Goal: Transaction & Acquisition: Purchase product/service

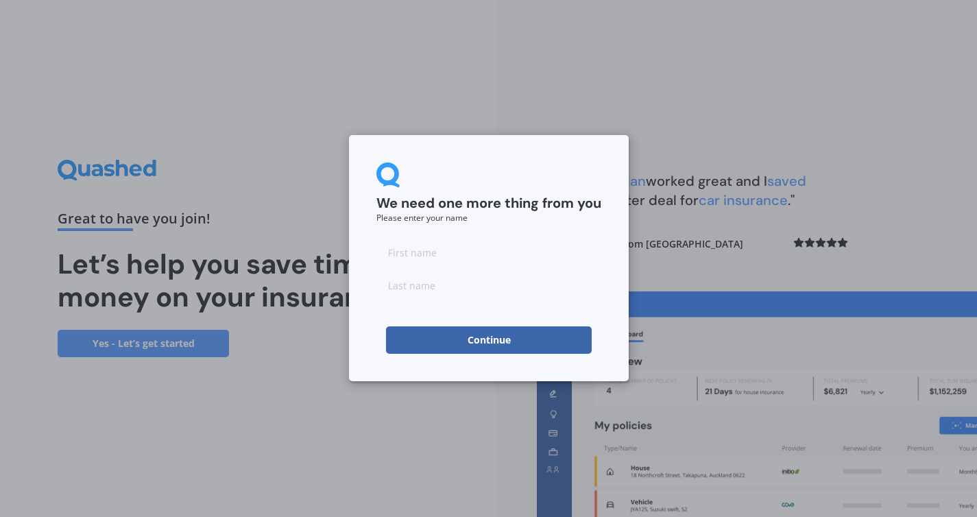
click at [455, 247] on input at bounding box center [488, 252] width 225 height 27
type input "[PERSON_NAME]"
click button "Continue" at bounding box center [489, 339] width 206 height 27
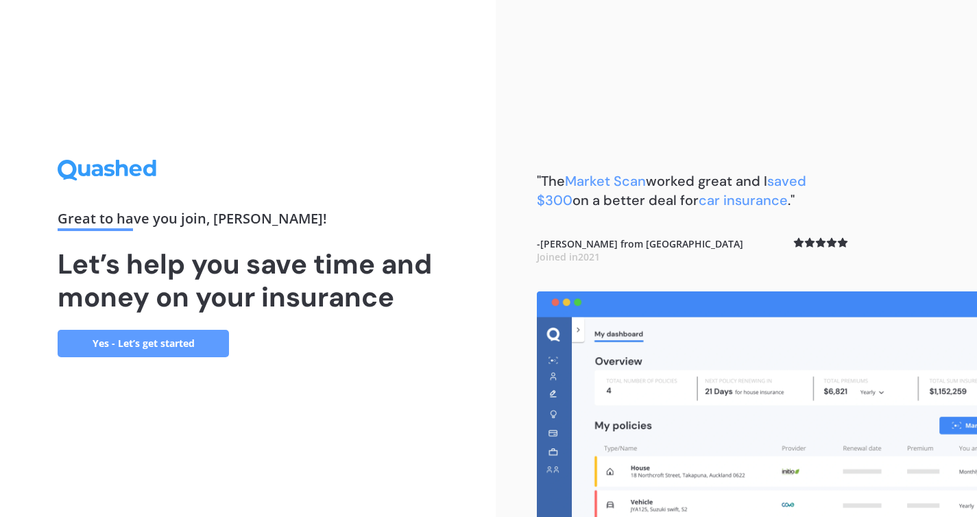
click at [163, 344] on link "Yes - Let’s get started" at bounding box center [143, 343] width 171 height 27
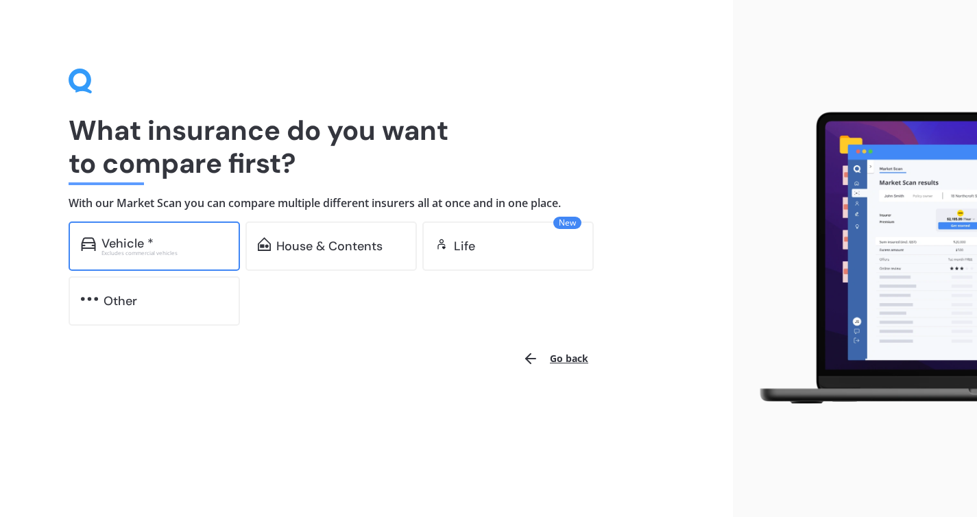
click at [163, 248] on div "Vehicle *" at bounding box center [164, 244] width 126 height 14
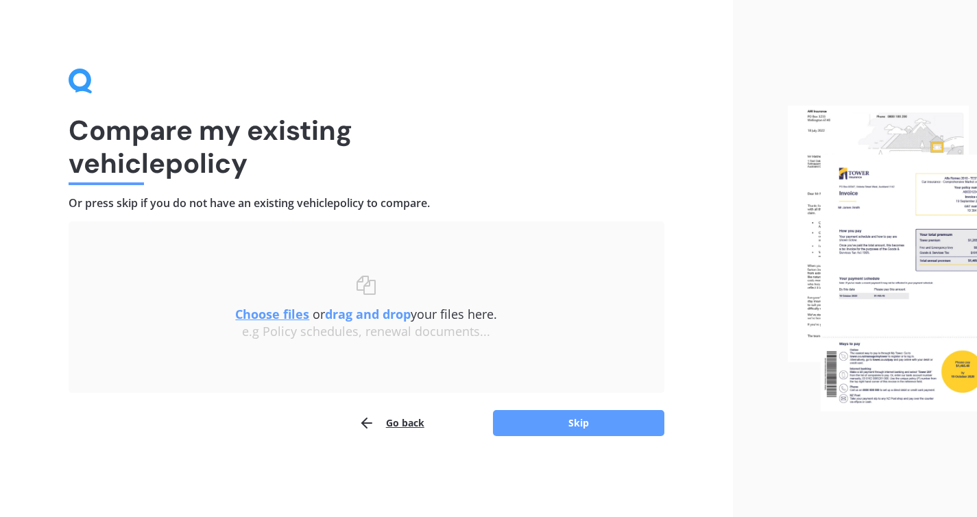
click at [579, 437] on div "Compare my existing vehicle policy Or press skip if you do not have an existing…" at bounding box center [366, 258] width 733 height 517
click at [577, 424] on button "Skip" at bounding box center [578, 423] width 171 height 26
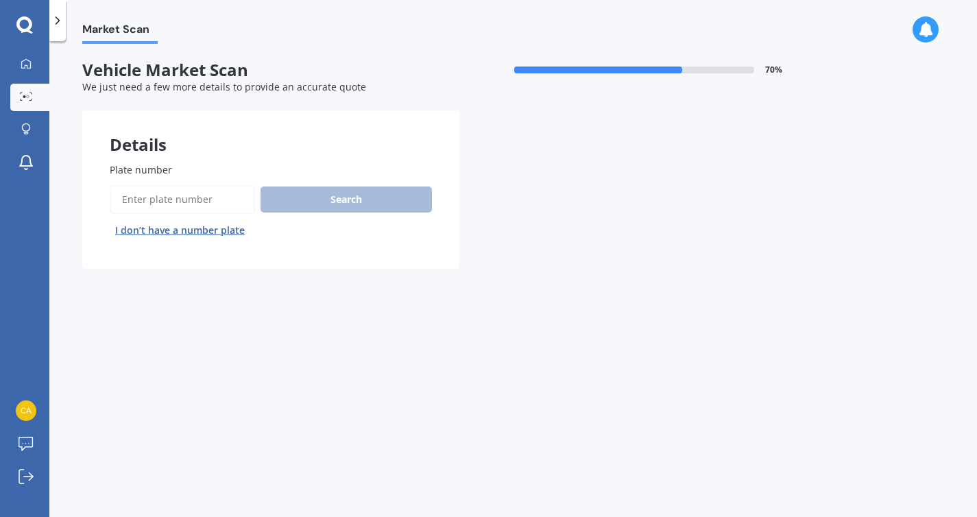
click at [230, 205] on input "Plate number" at bounding box center [182, 199] width 145 height 29
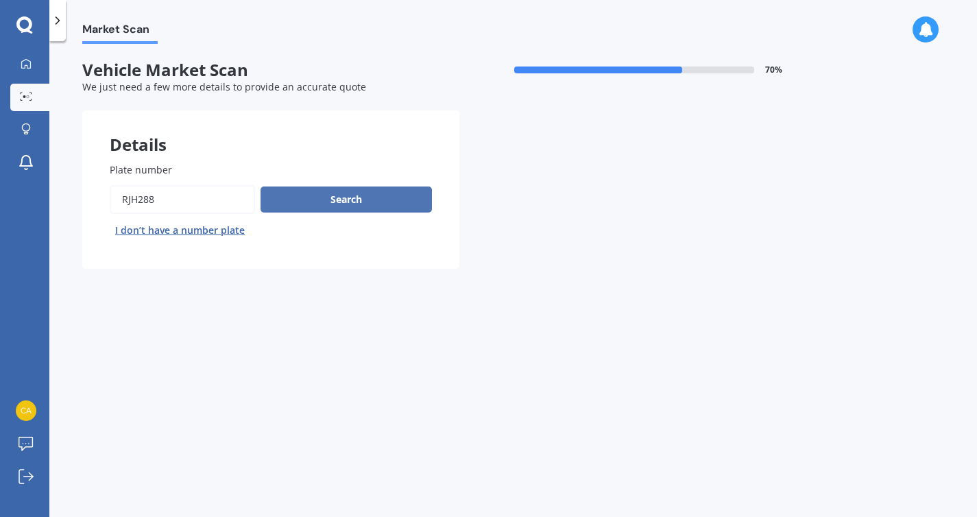
type input "RJH288"
click at [321, 204] on button "Search" at bounding box center [346, 200] width 171 height 26
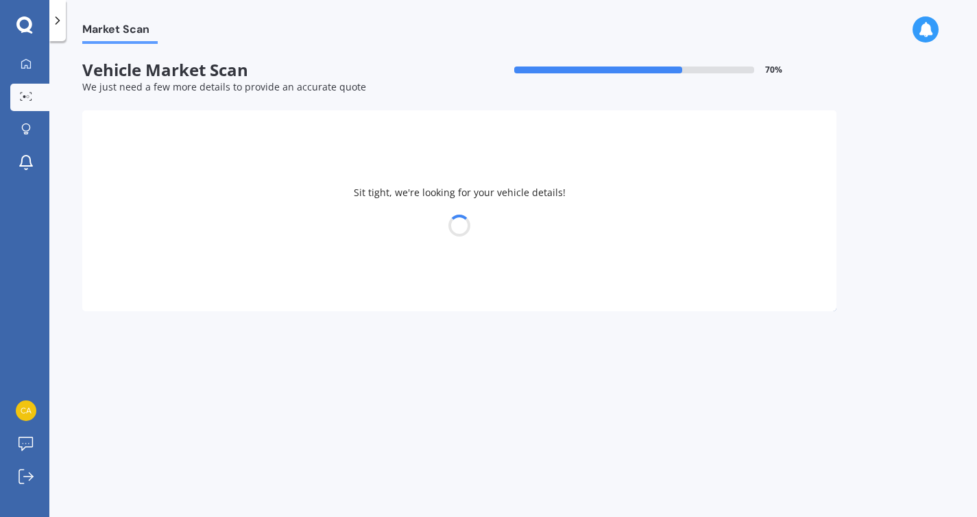
select select "TOYOTA"
select select "AQUA"
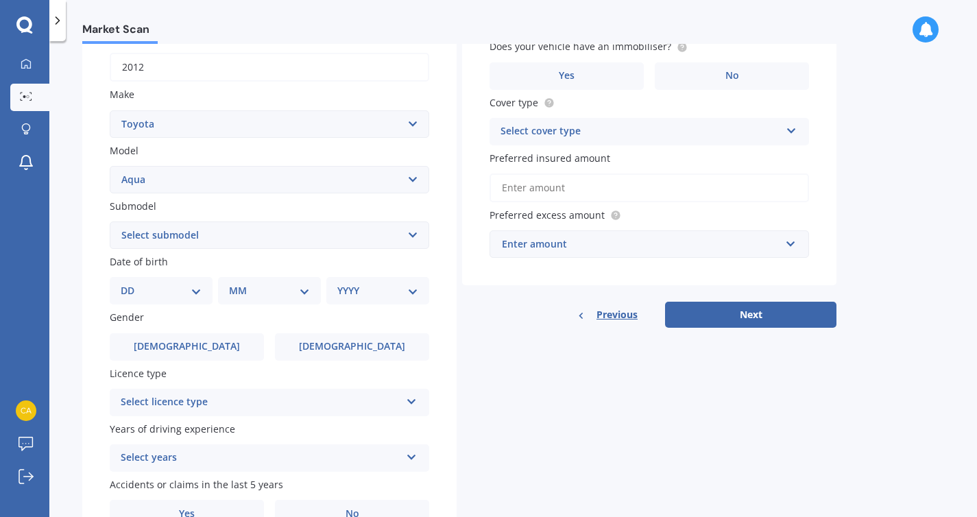
scroll to position [225, 0]
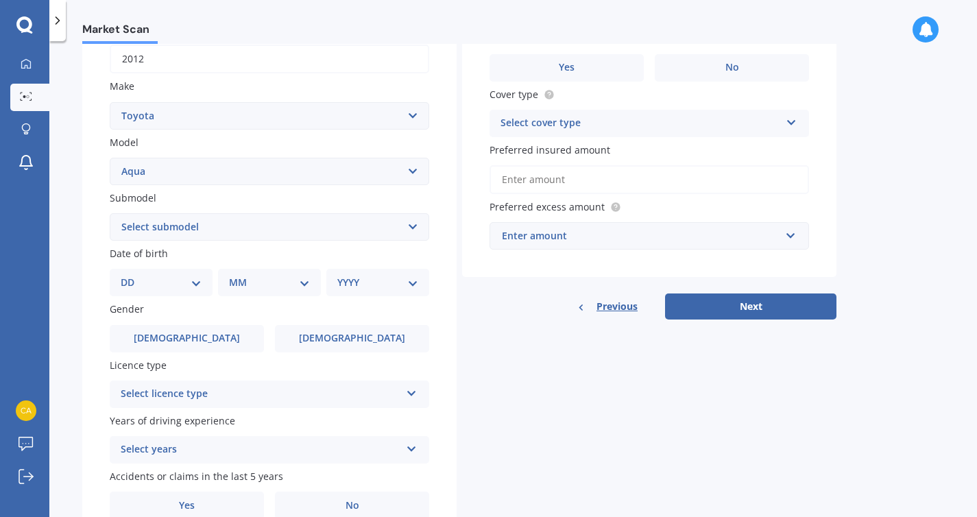
click at [296, 214] on div "Submodel Select submodel Hatchback Hybrid" at bounding box center [270, 216] width 320 height 50
click at [295, 223] on select "Select submodel Hatchback Hybrid" at bounding box center [270, 226] width 320 height 27
select select "HYBRID"
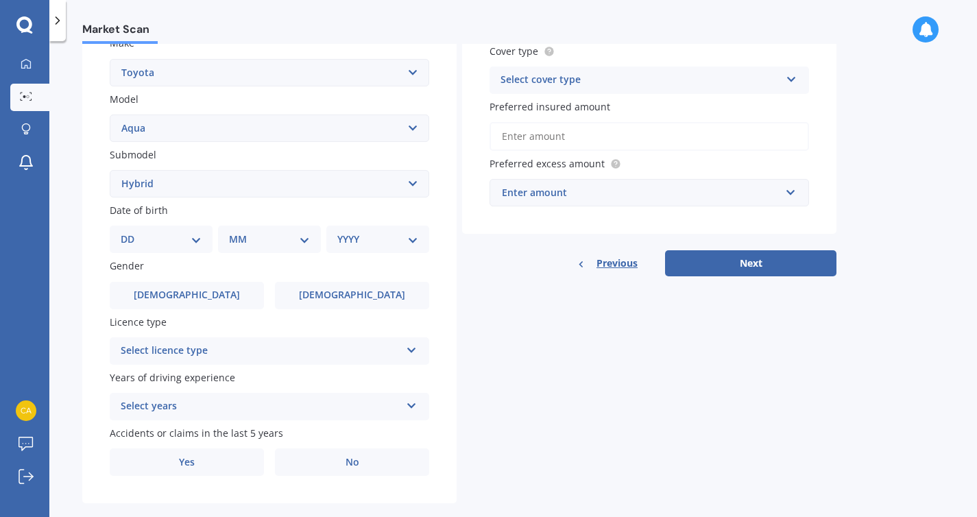
scroll to position [293, 0]
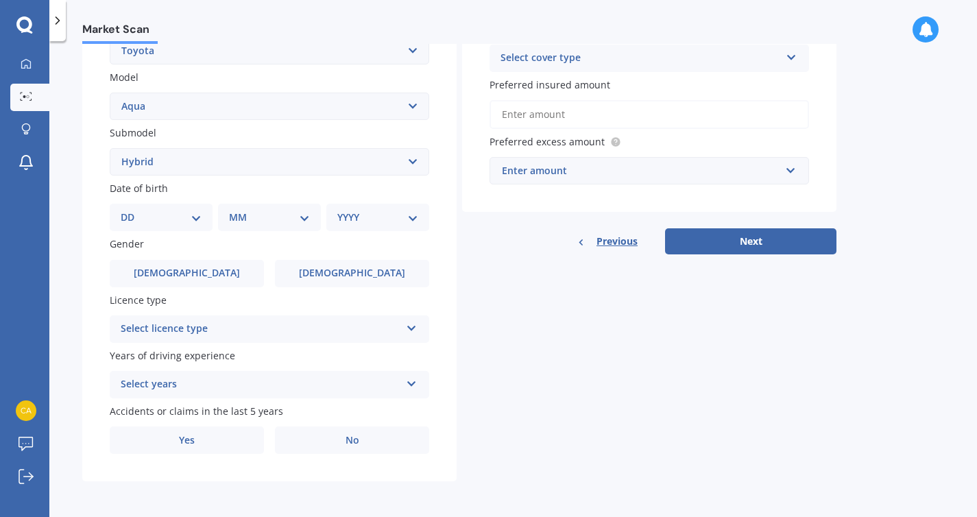
click at [143, 222] on select "DD 01 02 03 04 05 06 07 08 09 10 11 12 13 14 15 16 17 18 19 20 21 22 23 24 25 2…" at bounding box center [161, 217] width 81 height 15
select select "10"
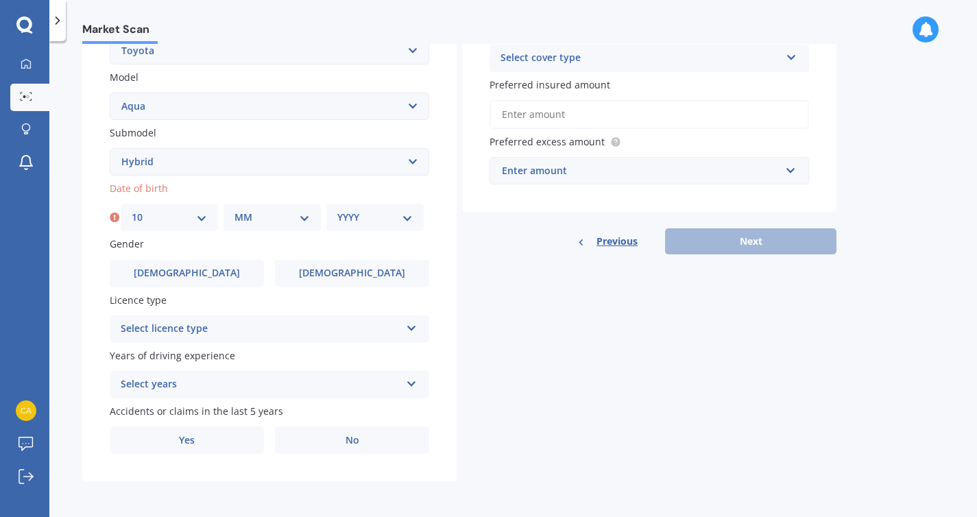
click at [300, 191] on label "Date of birth" at bounding box center [267, 188] width 314 height 14
click at [293, 206] on div "MM 01 02 03 04 05 06 07 08 09 10 11 12" at bounding box center [272, 217] width 97 height 27
click at [285, 223] on select "MM 01 02 03 04 05 06 07 08 09 10 11 12" at bounding box center [272, 217] width 75 height 15
select select "08"
click at [367, 224] on div "YYYY 2025 2024 2023 2022 2021 2020 2019 2018 2017 2016 2015 2014 2013 2012 2011…" at bounding box center [374, 217] width 97 height 27
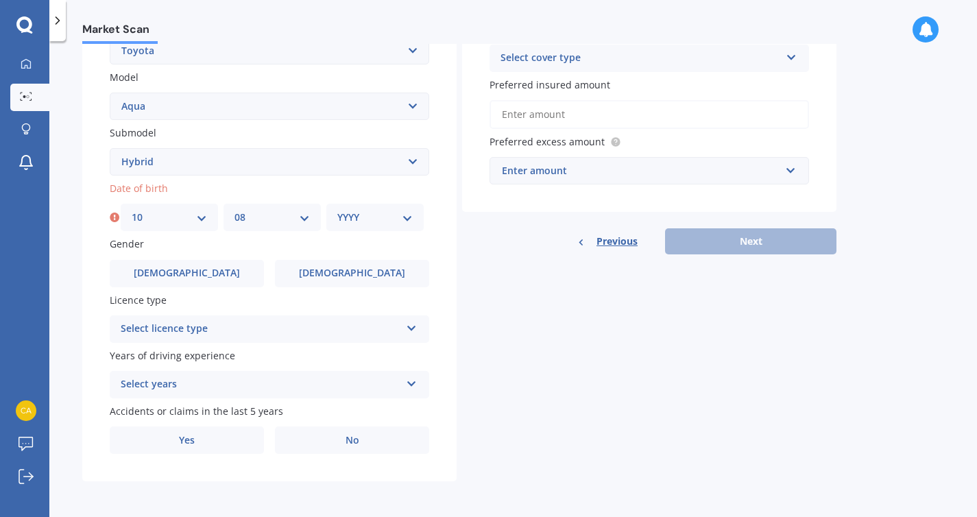
click at [367, 223] on select "YYYY 2025 2024 2023 2022 2021 2020 2019 2018 2017 2016 2015 2014 2013 2012 2011…" at bounding box center [374, 217] width 75 height 15
select select "1985"
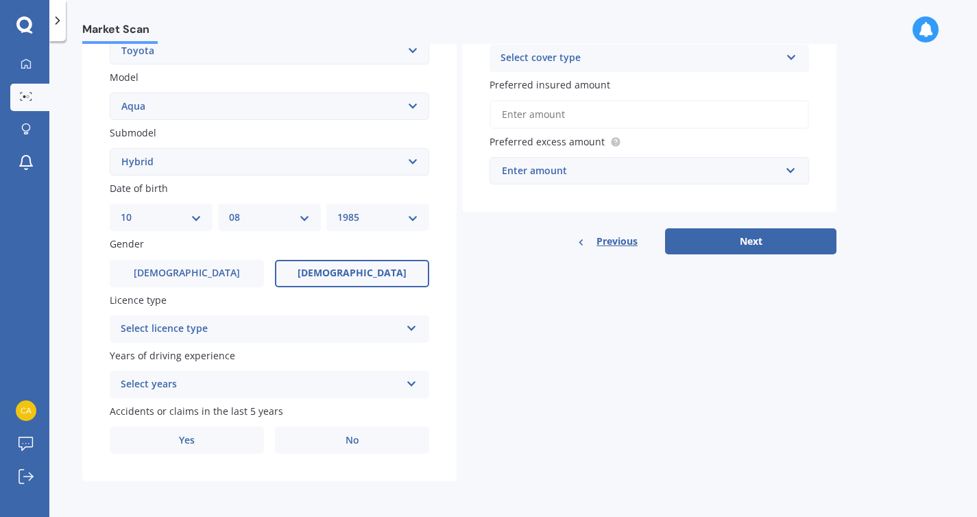
click at [354, 267] on span "Female" at bounding box center [352, 273] width 109 height 12
click at [0, 0] on input "Female" at bounding box center [0, 0] width 0 height 0
click at [208, 339] on div "Select licence type NZ Full NZ Restricted NZ Learners Australia United Kingdom …" at bounding box center [270, 328] width 320 height 27
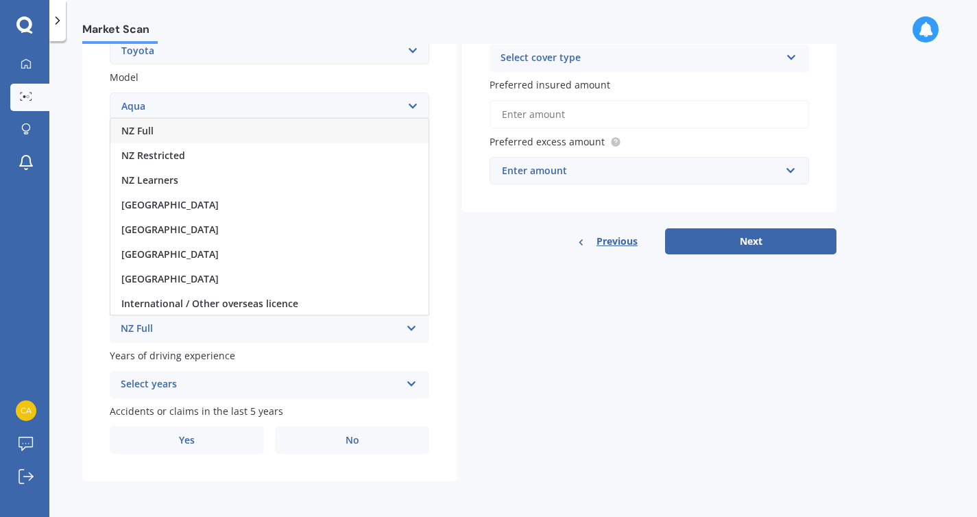
click at [242, 127] on div "NZ Full" at bounding box center [269, 131] width 318 height 25
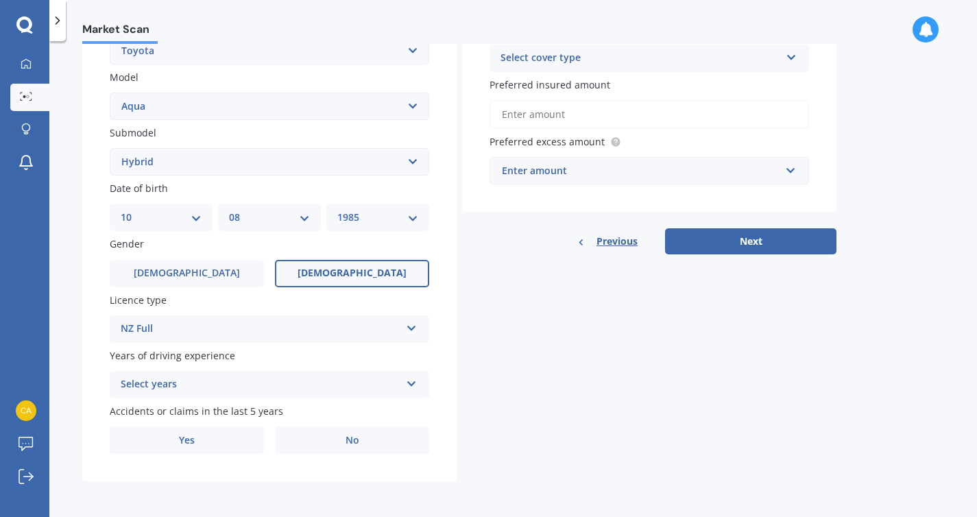
click at [226, 385] on div "Select years" at bounding box center [261, 384] width 280 height 16
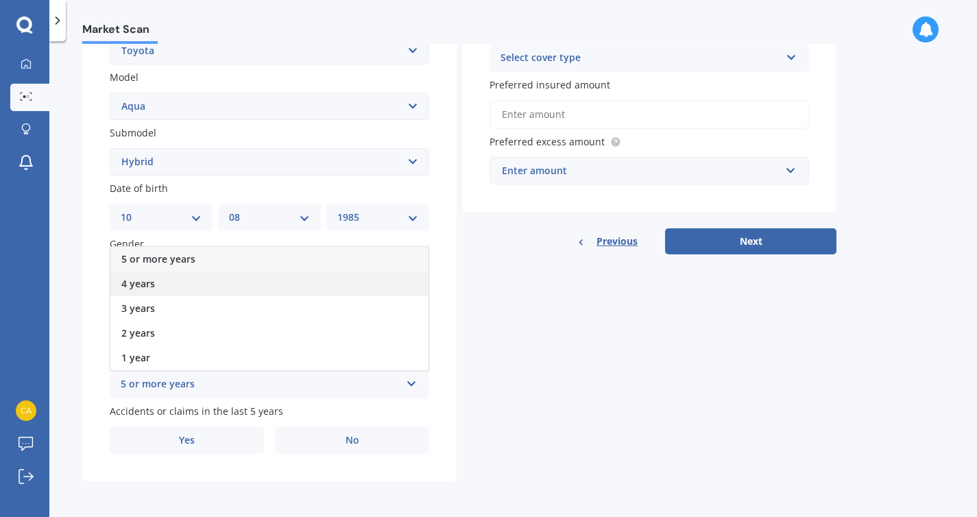
click at [217, 272] on div "4 years" at bounding box center [269, 284] width 318 height 25
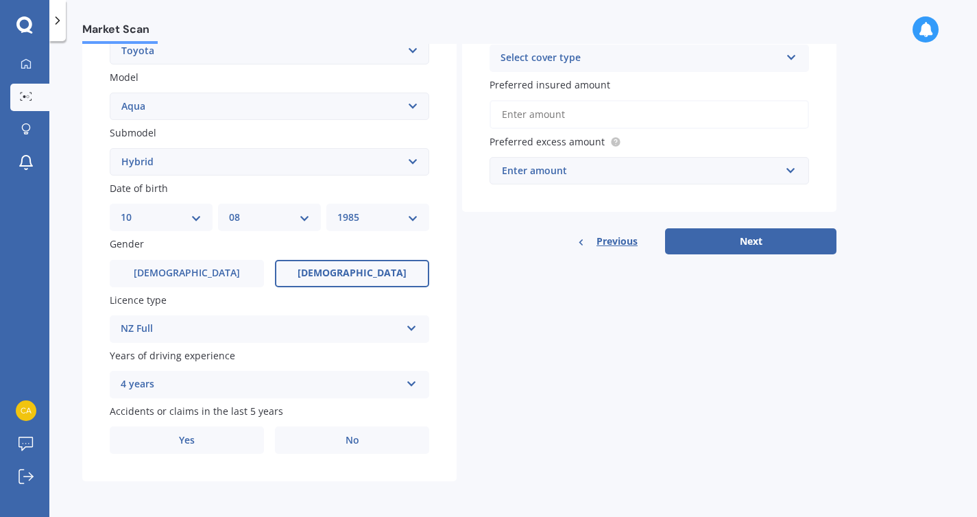
click at [216, 379] on div "4 years" at bounding box center [261, 384] width 280 height 16
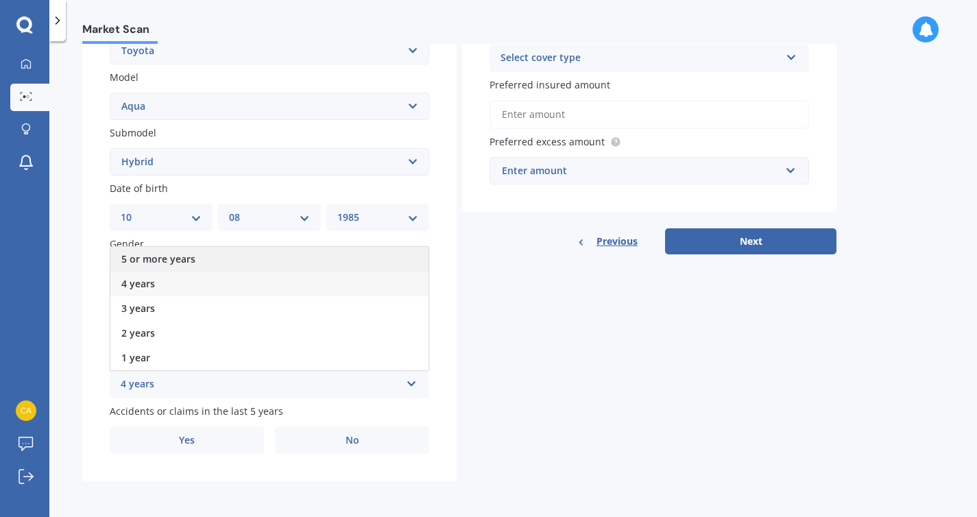
click at [218, 267] on div "5 or more years" at bounding box center [269, 259] width 318 height 25
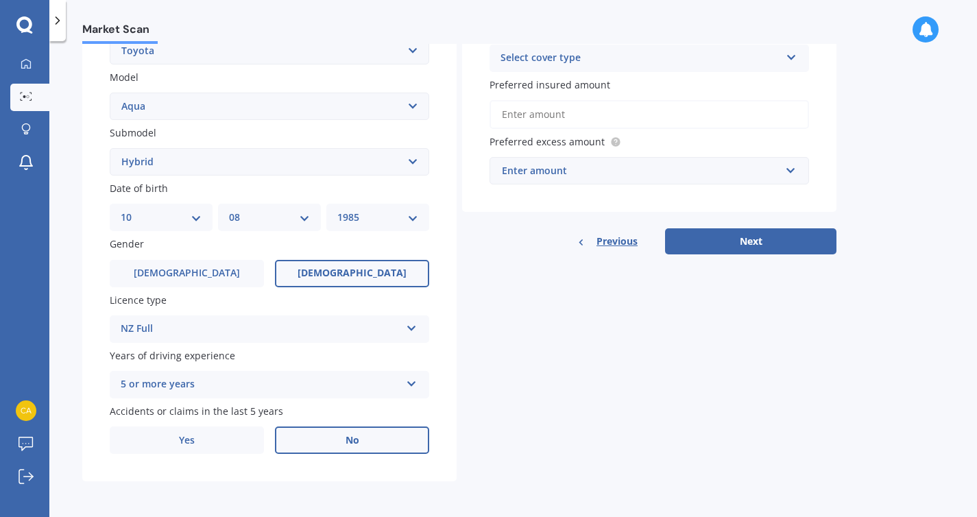
click at [300, 437] on label "No" at bounding box center [352, 440] width 154 height 27
click at [0, 0] on input "No" at bounding box center [0, 0] width 0 height 0
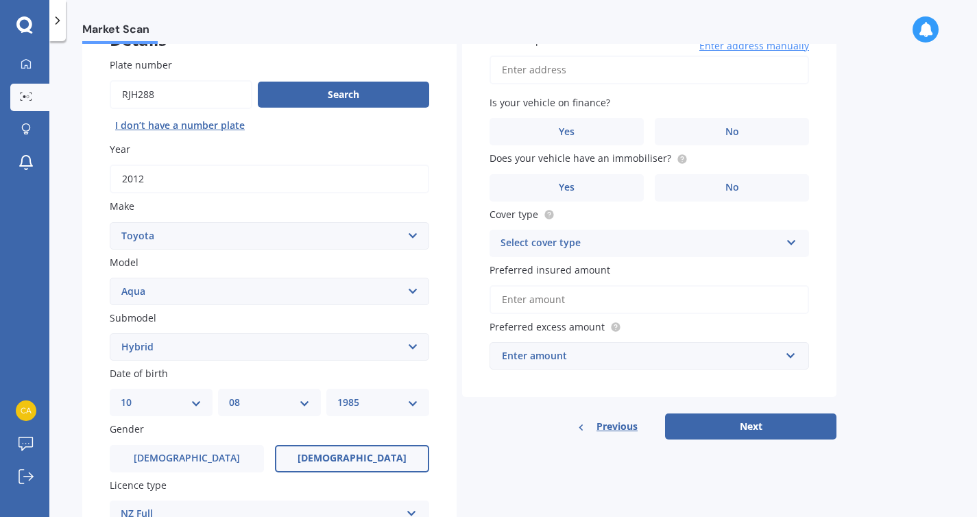
scroll to position [0, 0]
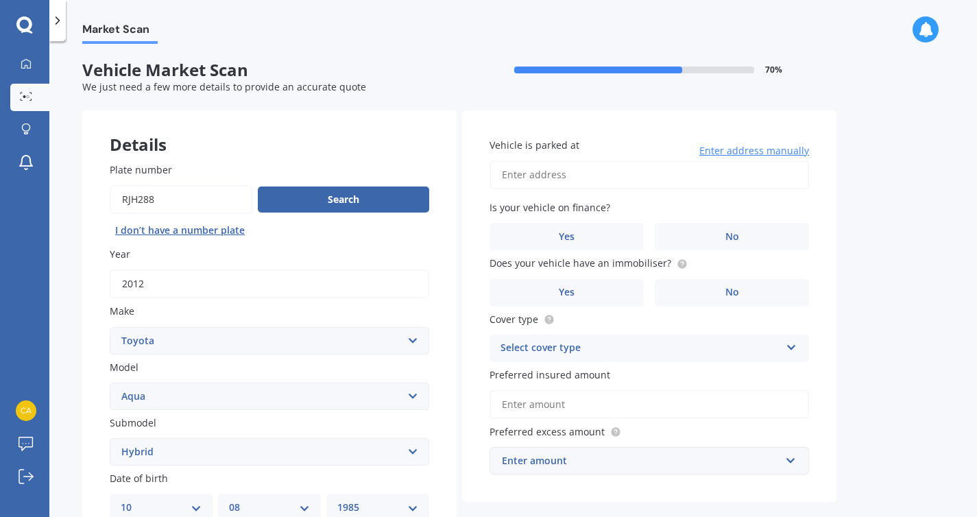
click at [699, 170] on input "Vehicle is parked at" at bounding box center [650, 174] width 320 height 29
type input "73a Verbena RoadBirkdale, Auckland 0626"
click at [684, 237] on label "No" at bounding box center [732, 236] width 154 height 27
click at [0, 0] on input "No" at bounding box center [0, 0] width 0 height 0
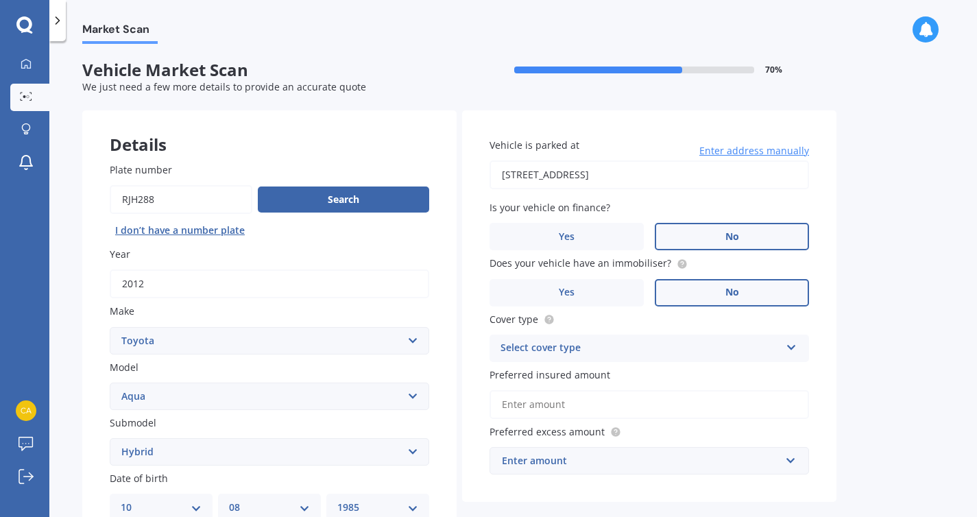
click at [702, 289] on label "No" at bounding box center [732, 292] width 154 height 27
click at [0, 0] on input "No" at bounding box center [0, 0] width 0 height 0
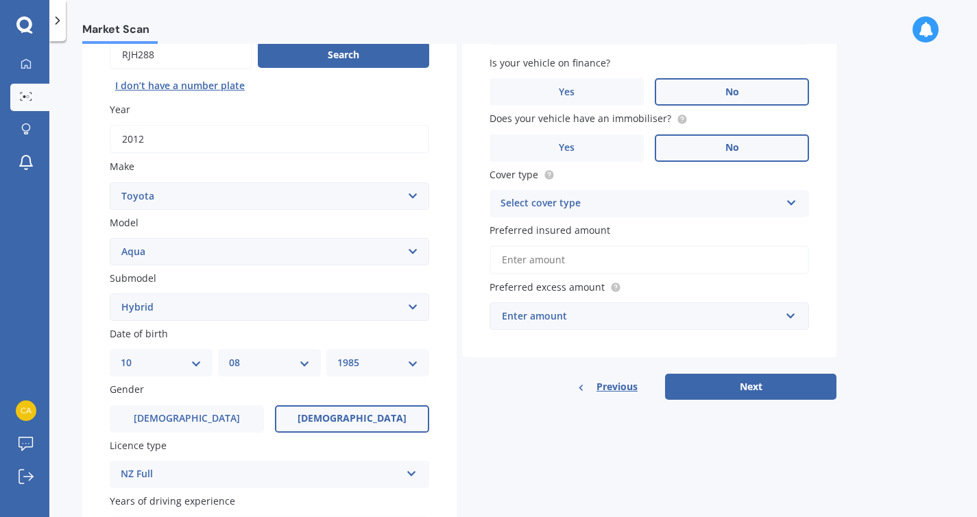
scroll to position [156, 0]
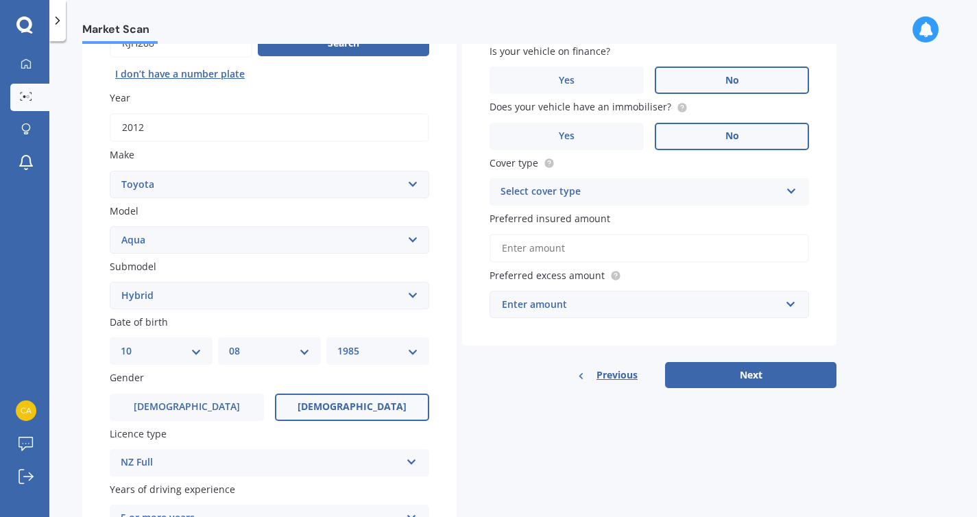
click at [691, 200] on div "Select cover type" at bounding box center [641, 192] width 280 height 16
click at [688, 224] on div "Comprehensive" at bounding box center [649, 218] width 318 height 25
click at [679, 254] on input "Preferred insured amount" at bounding box center [650, 248] width 320 height 29
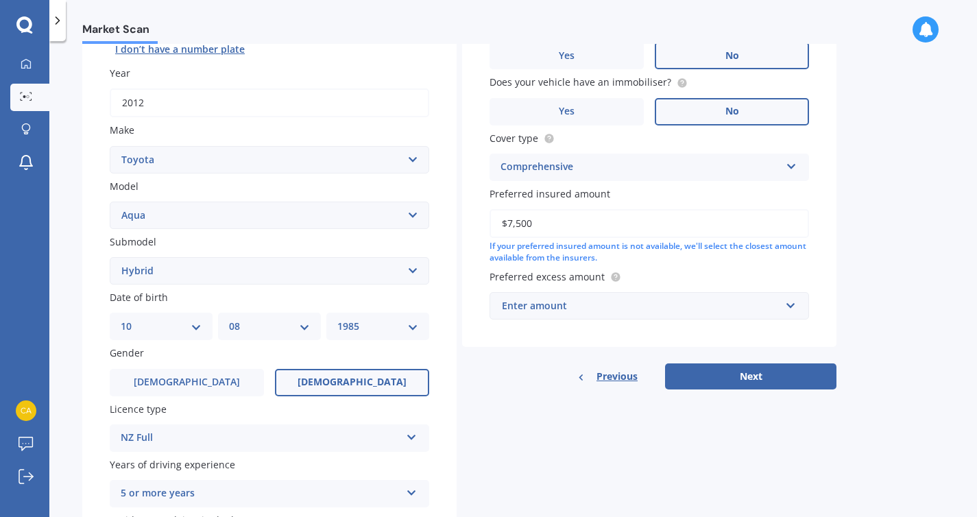
scroll to position [182, 0]
type input "$7,500"
click at [751, 307] on div "Enter amount" at bounding box center [641, 305] width 278 height 15
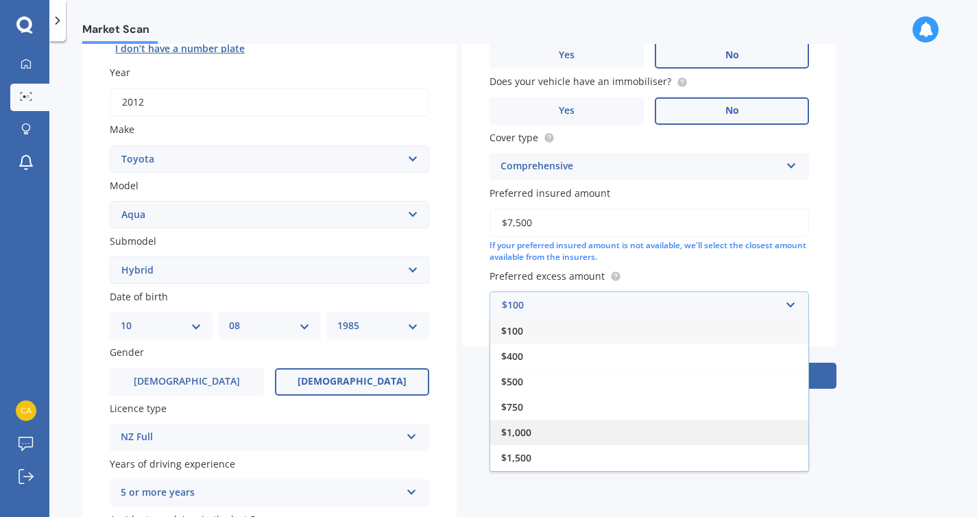
click at [710, 434] on div "$1,000" at bounding box center [649, 432] width 318 height 25
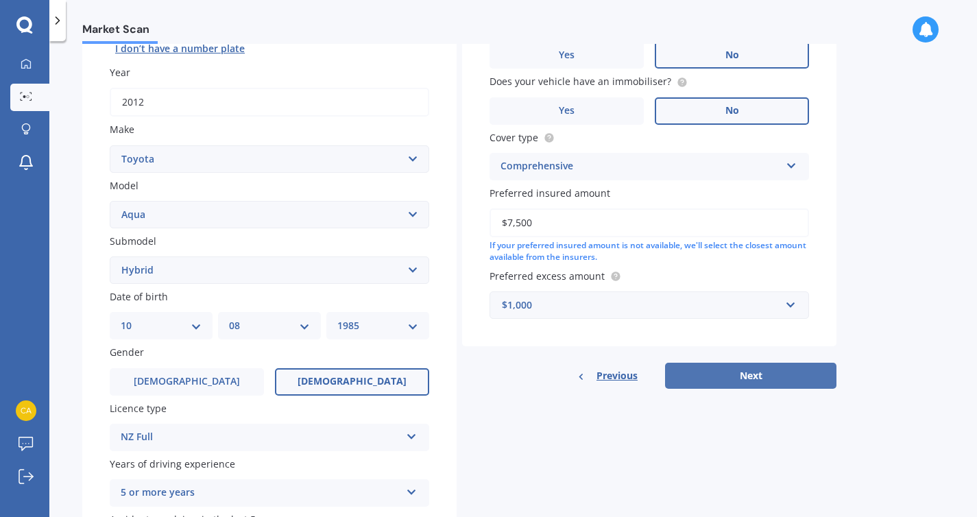
click at [780, 369] on button "Next" at bounding box center [750, 376] width 171 height 26
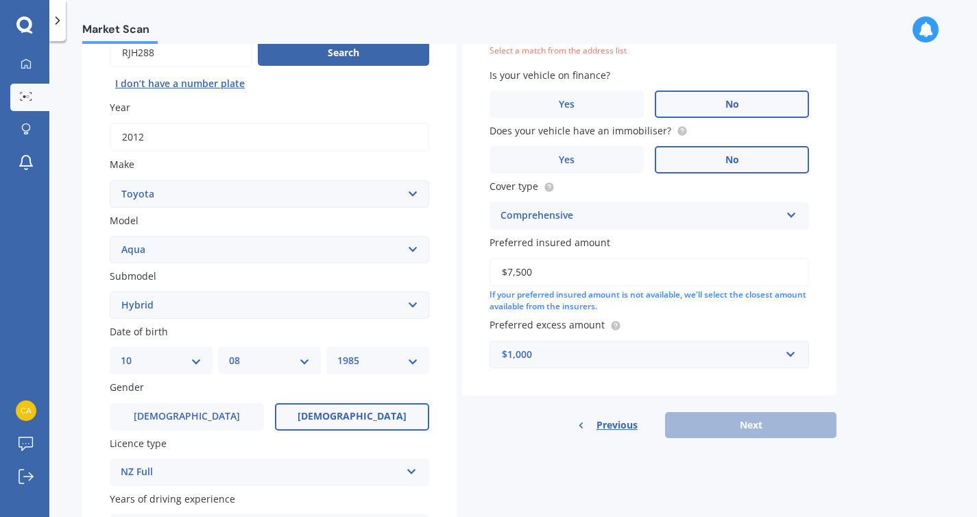
scroll to position [94, 0]
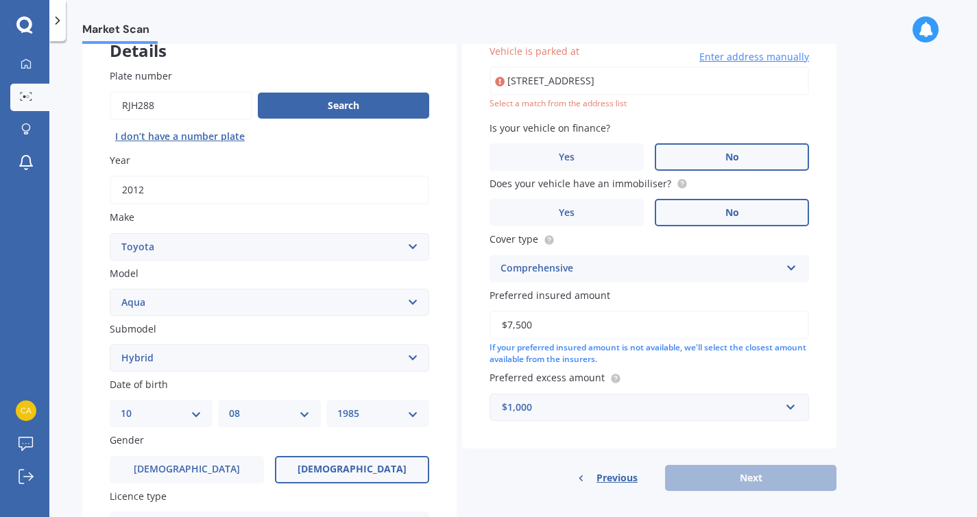
click at [721, 78] on input "73a Verbena RoadBirkdale, Auckland 0626" at bounding box center [650, 81] width 320 height 29
type input "73A Verbena Road, Birkdale, Auckland 0626"
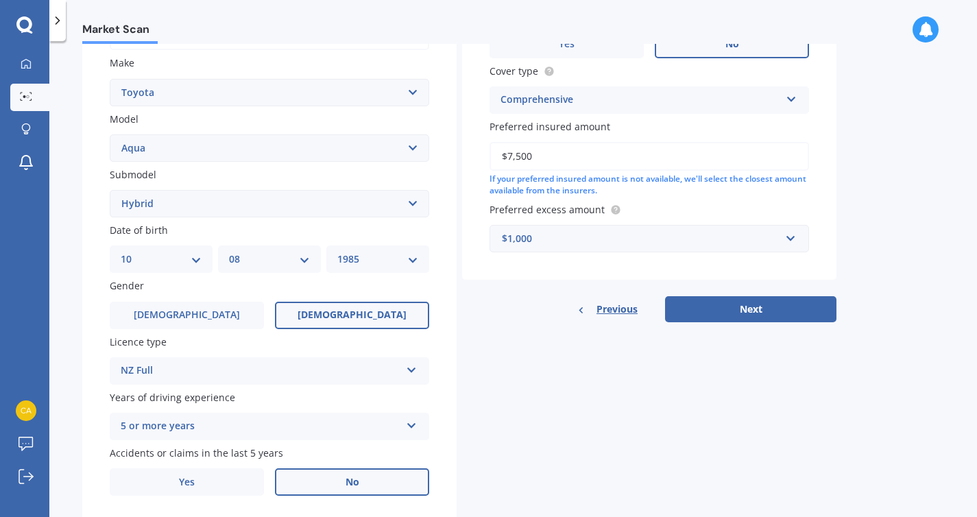
scroll to position [283, 0]
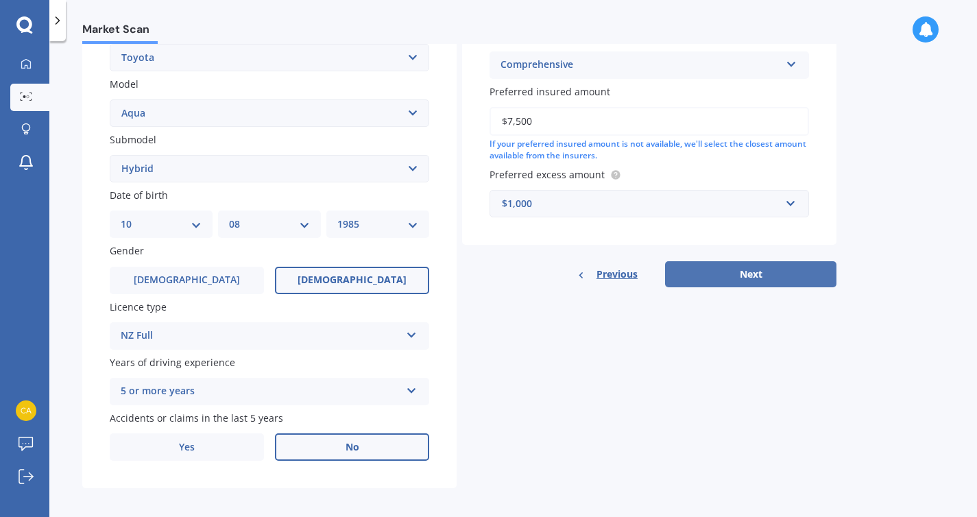
click at [741, 278] on button "Next" at bounding box center [750, 274] width 171 height 26
select select "10"
select select "08"
select select "1985"
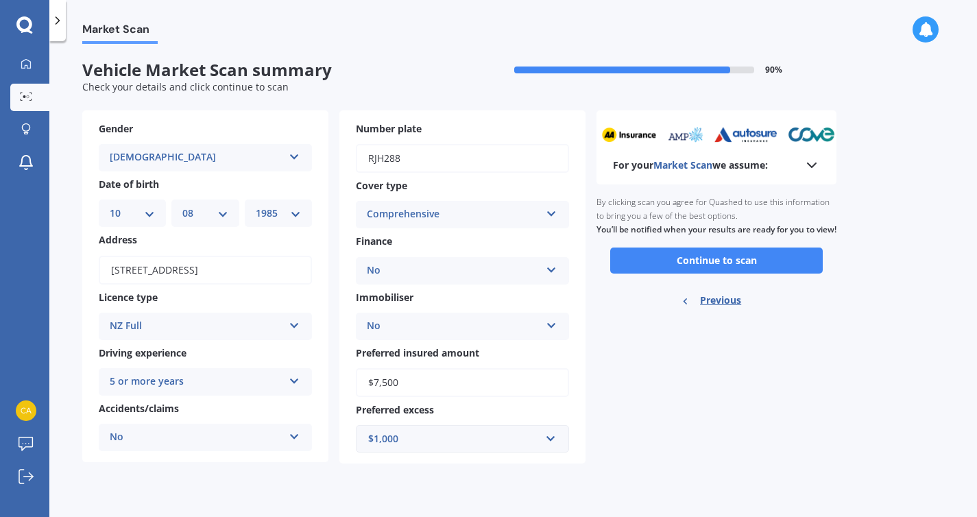
scroll to position [0, 0]
click at [741, 274] on button "Continue to scan" at bounding box center [716, 261] width 213 height 26
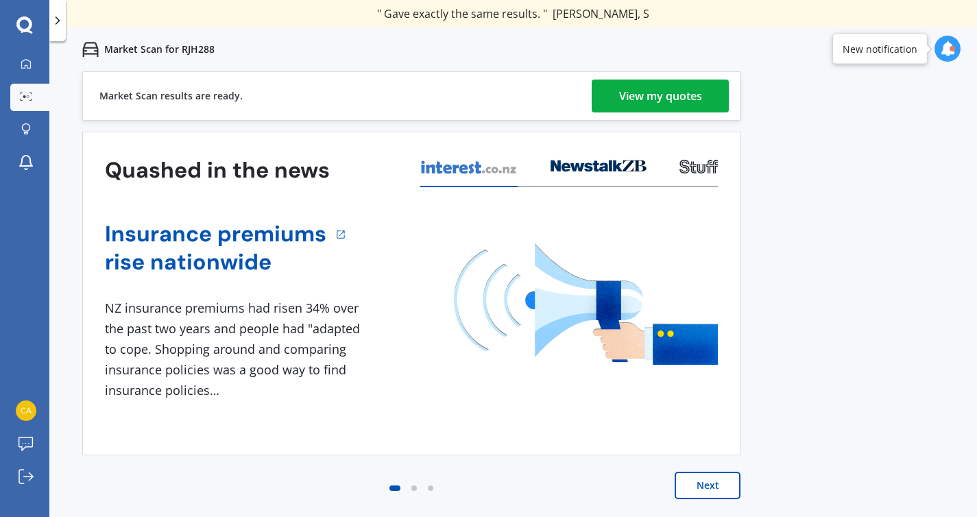
click at [703, 97] on link "View my quotes" at bounding box center [660, 96] width 137 height 33
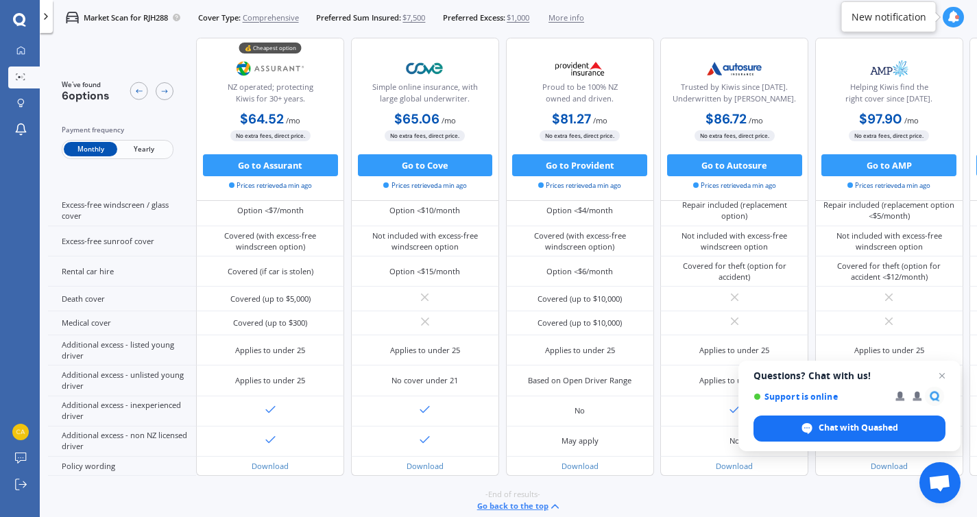
scroll to position [527, 0]
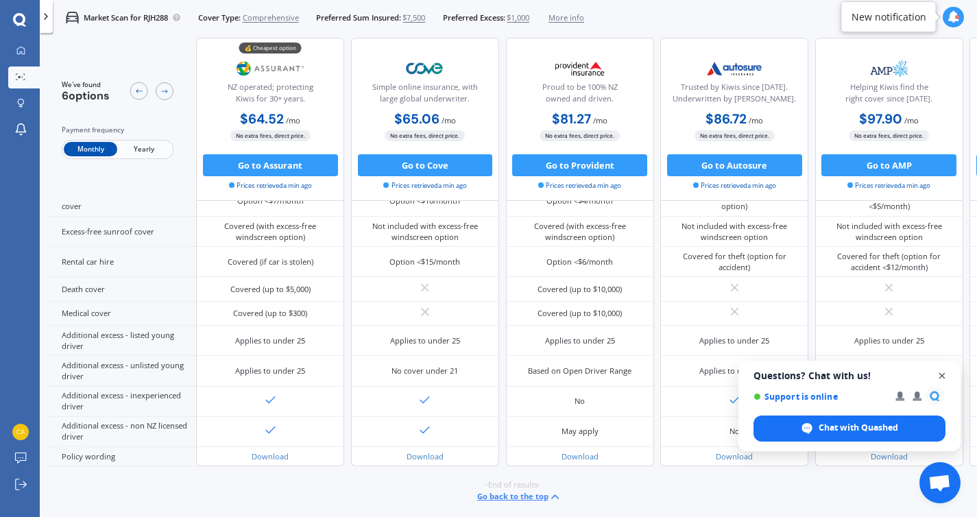
click at [941, 378] on span "Open chat" at bounding box center [942, 376] width 17 height 17
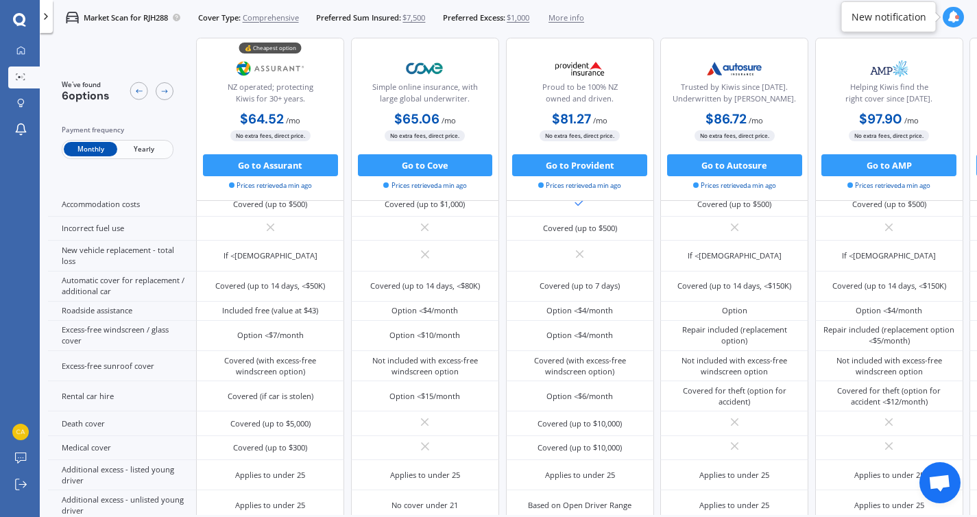
scroll to position [361, 0]
